Goal: Task Accomplishment & Management: Use online tool/utility

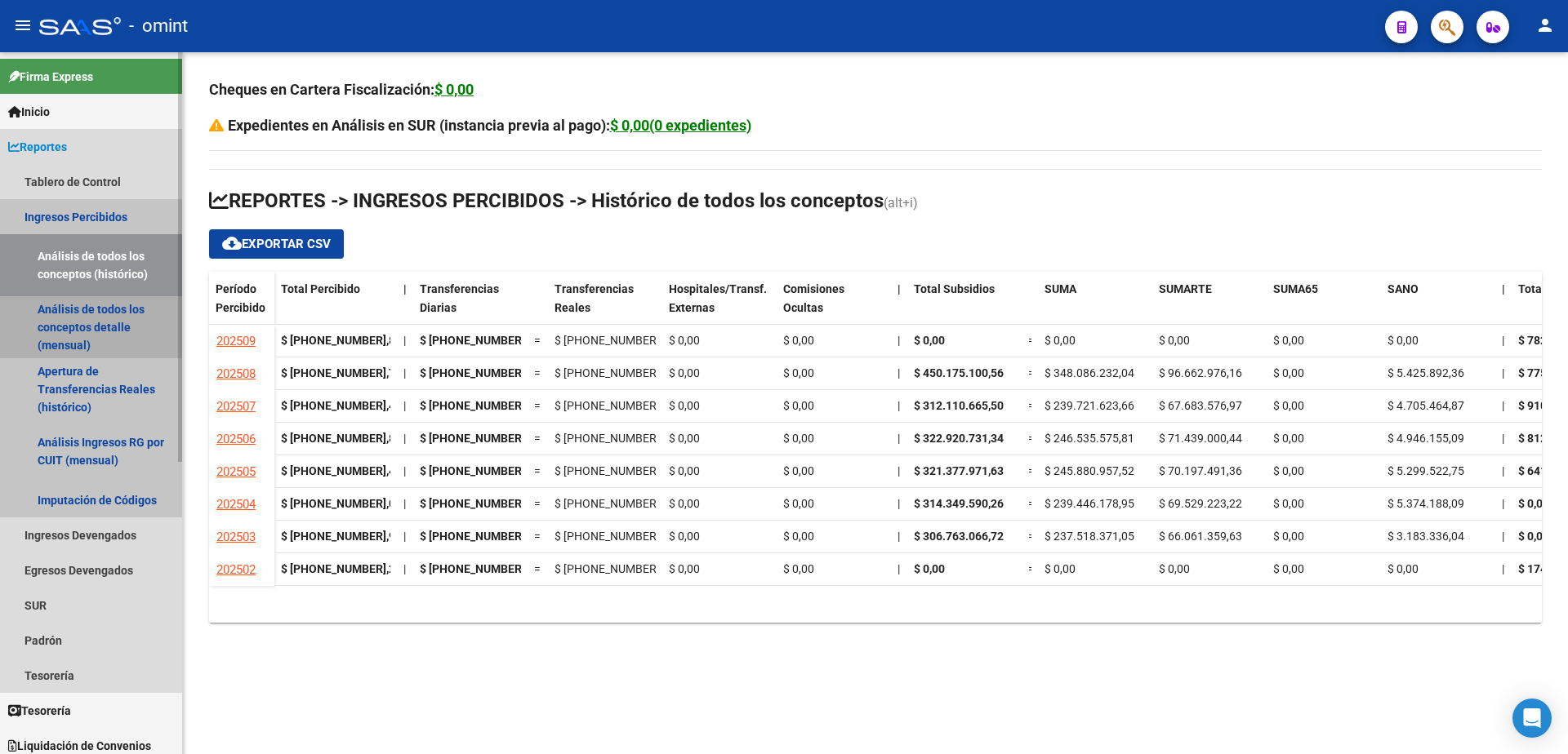
click at [115, 326] on link "Análisis de todos los conceptos detalle (mensual)" at bounding box center [91, 327] width 183 height 62
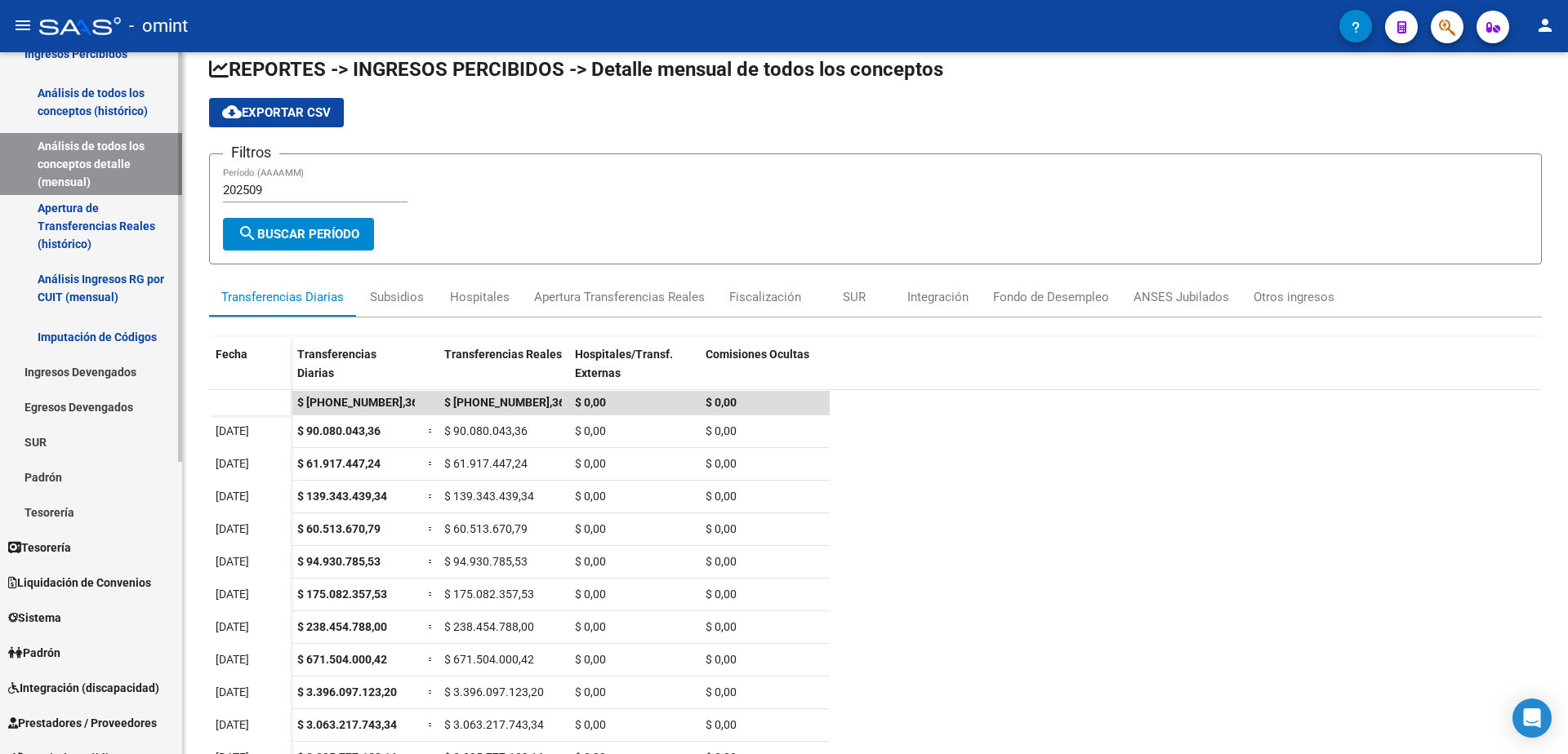
scroll to position [326, 0]
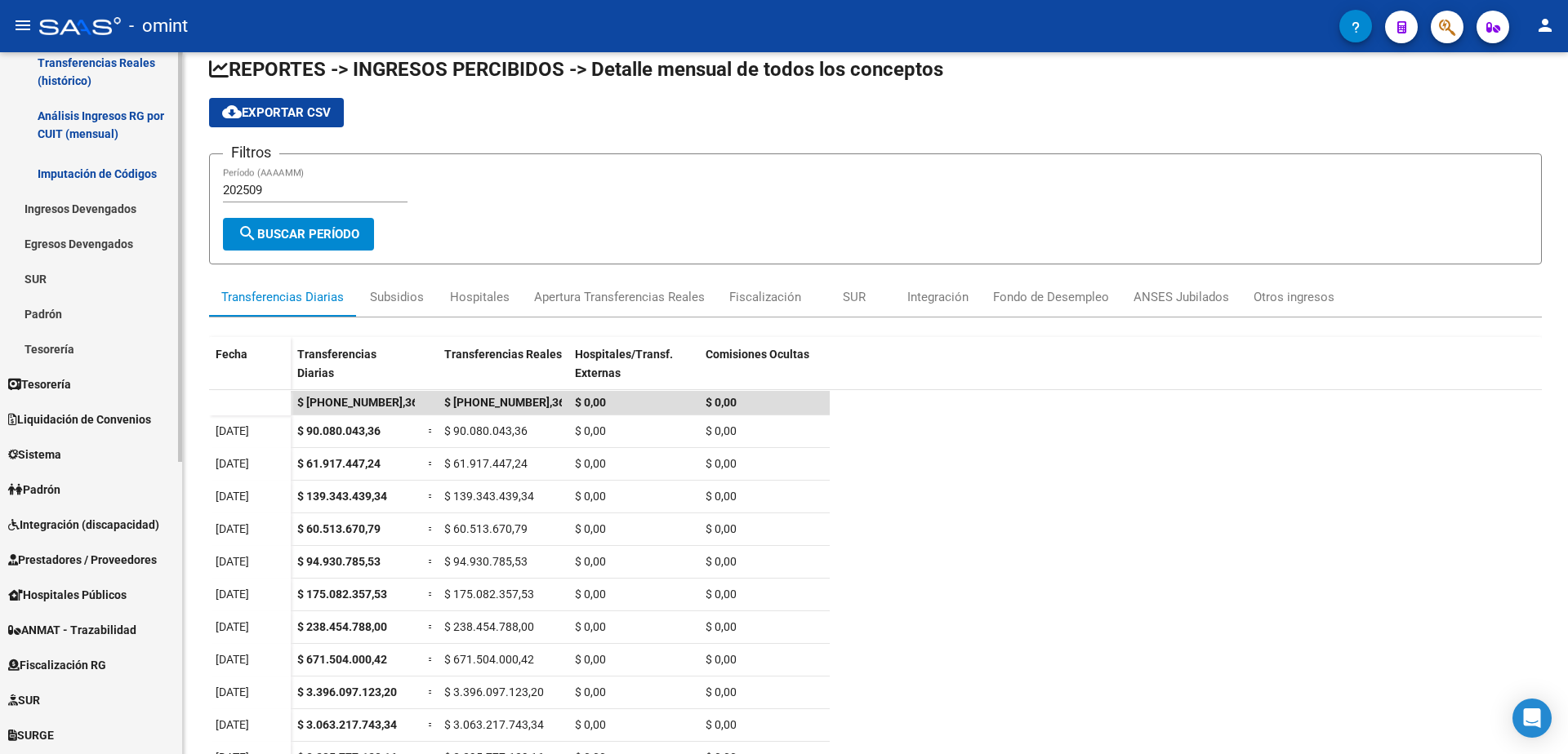
click at [84, 423] on span "Liquidación de Convenios" at bounding box center [80, 419] width 143 height 18
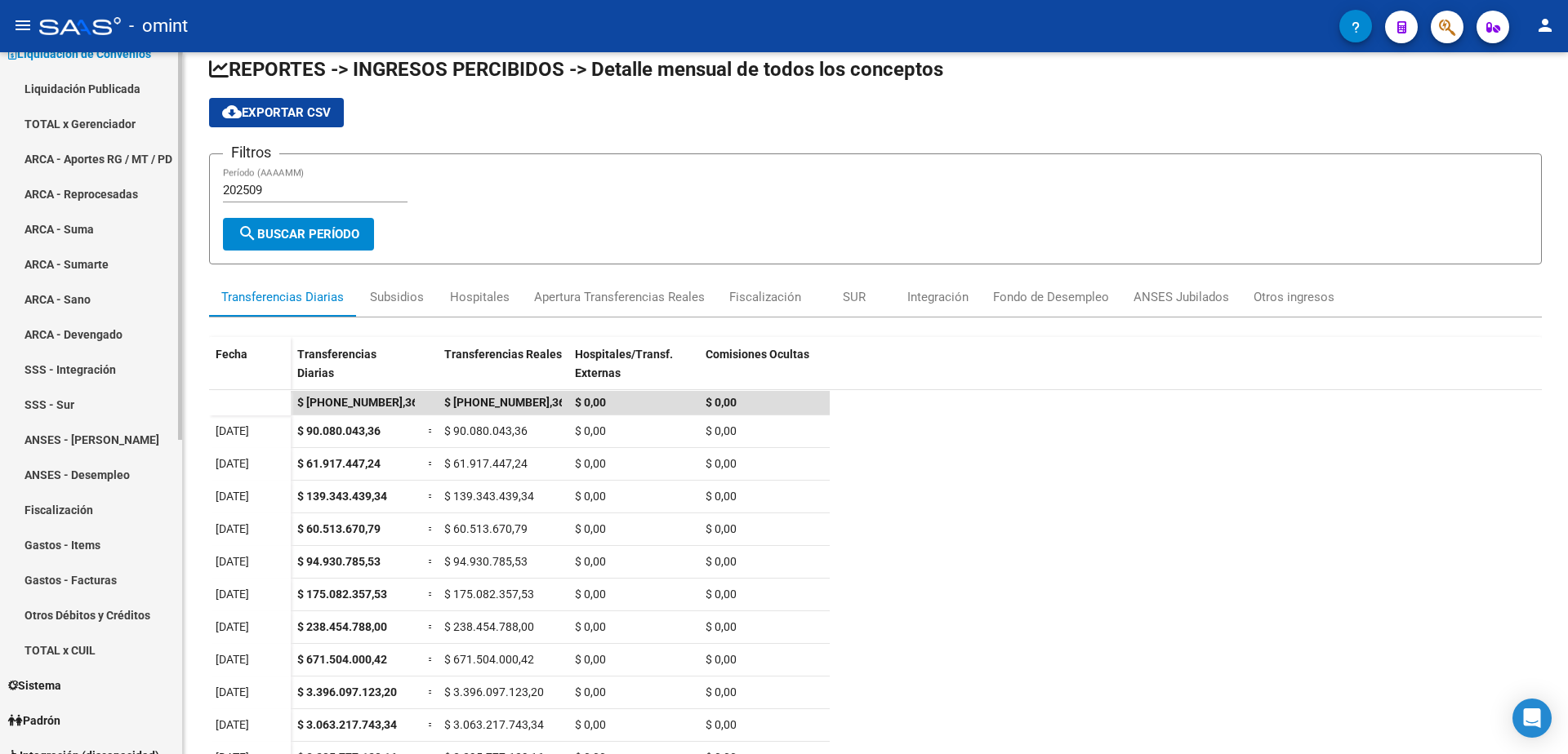
scroll to position [0, 0]
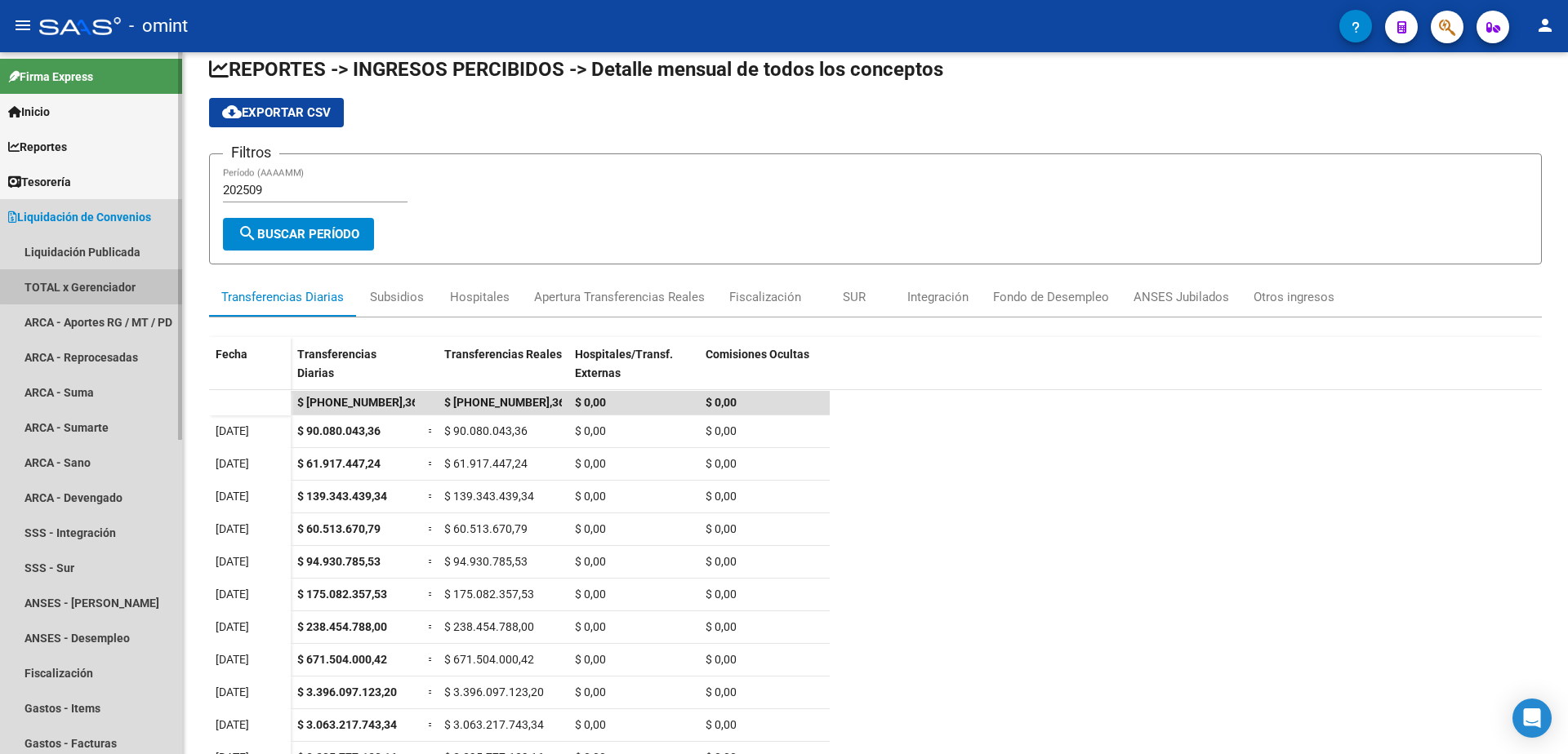
click at [114, 285] on link "TOTAL x Gerenciador" at bounding box center [91, 287] width 183 height 35
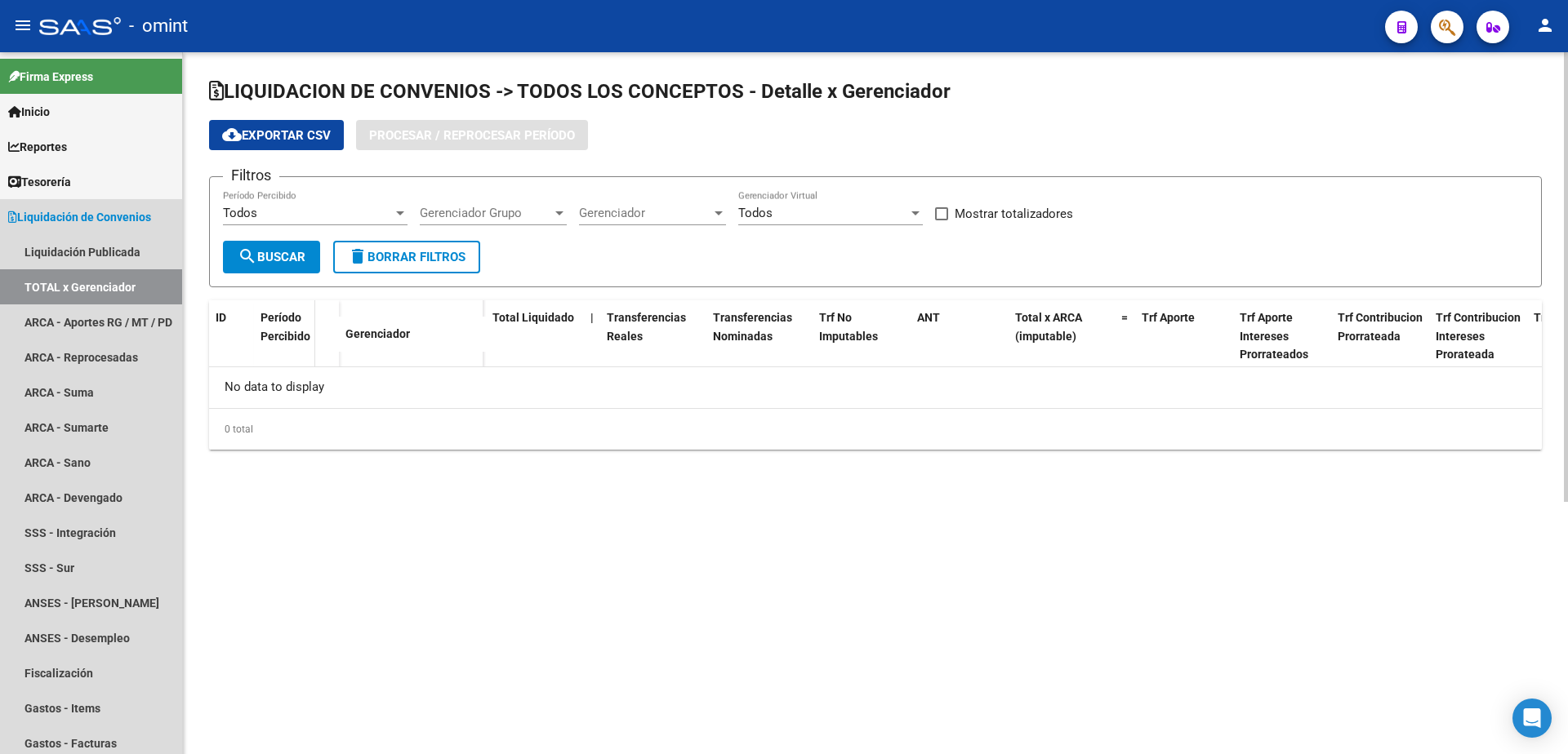
checkbox input "true"
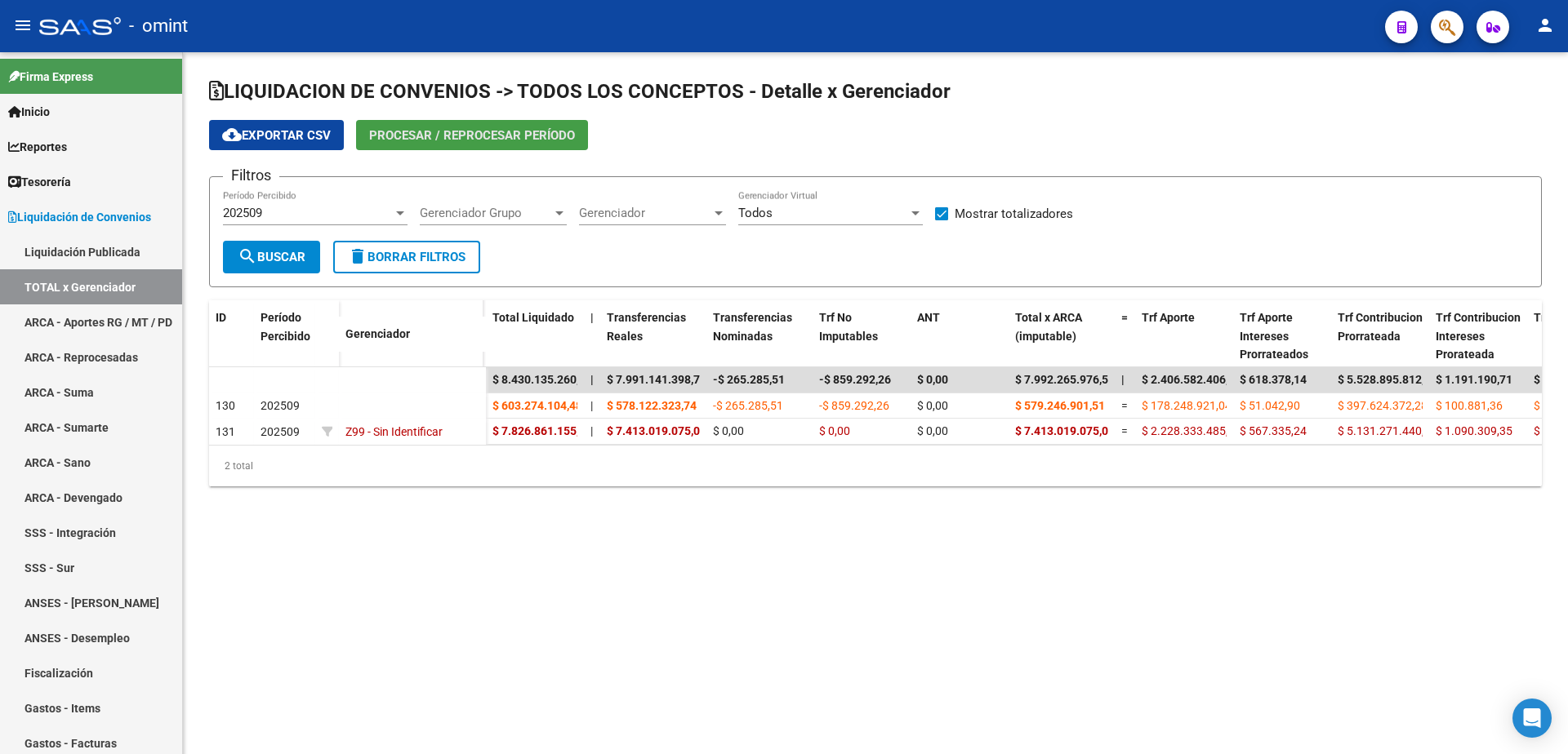
click at [485, 138] on span "Procesar / Reprocesar período" at bounding box center [472, 135] width 206 height 15
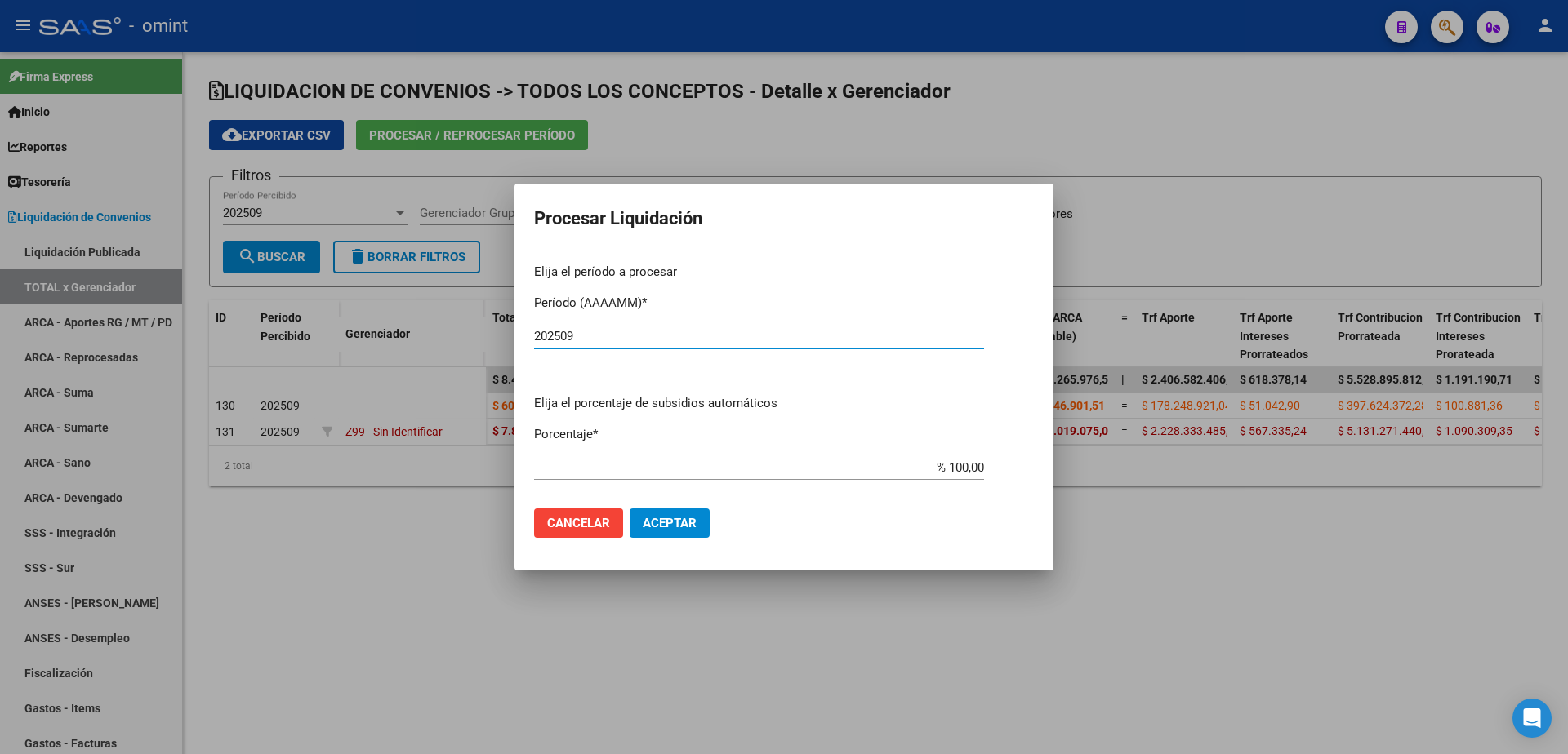
type input "202509"
click at [678, 524] on span "Aceptar" at bounding box center [670, 523] width 54 height 15
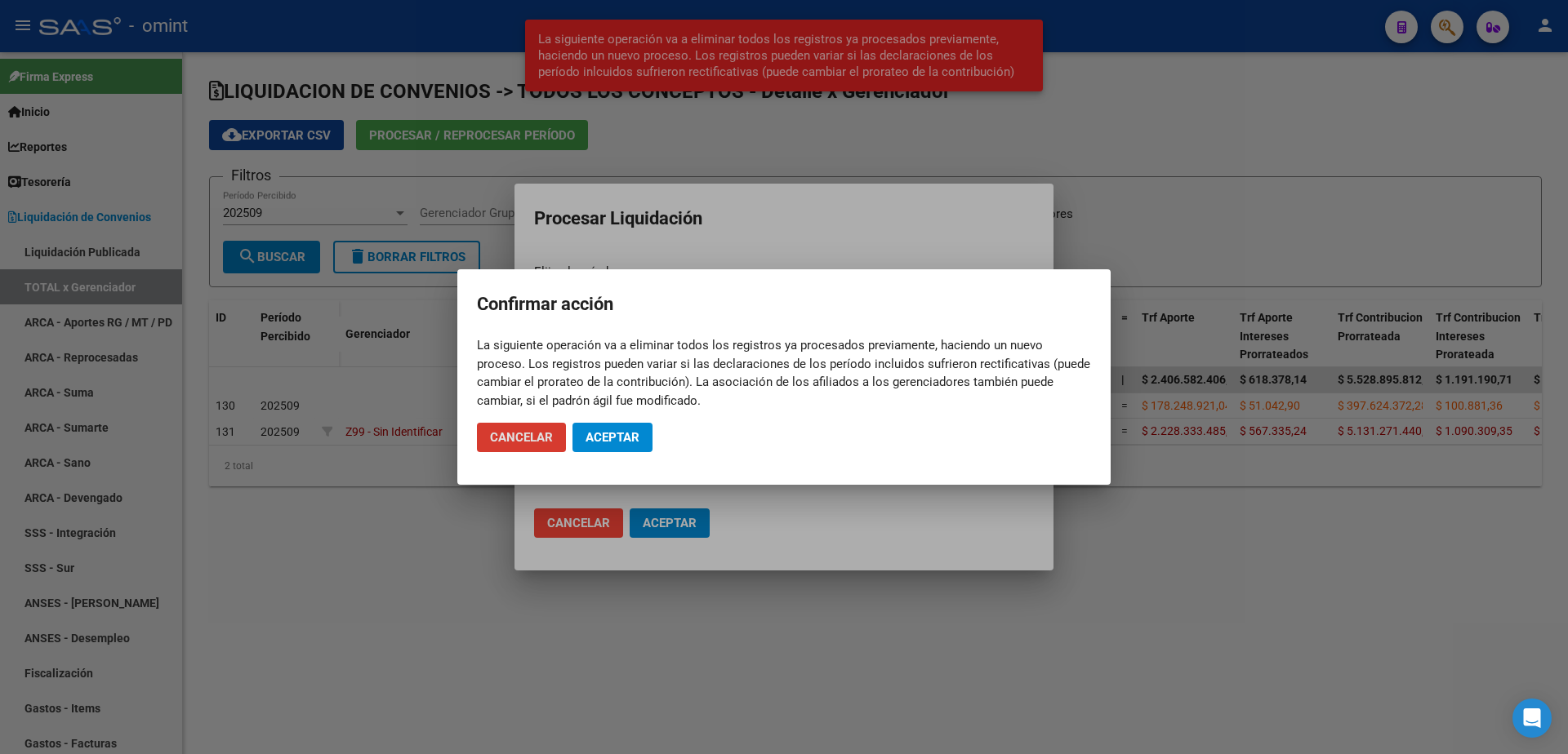
click at [610, 442] on span "Aceptar" at bounding box center [613, 437] width 54 height 15
